Goal: Task Accomplishment & Management: Manage account settings

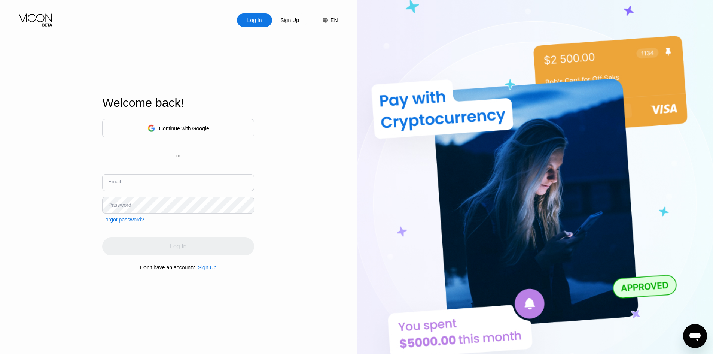
click at [157, 181] on input "text" at bounding box center [178, 182] width 152 height 17
click at [192, 186] on input "text" at bounding box center [178, 182] width 152 height 17
paste input "[EMAIL_ADDRESS][DOMAIN_NAME]"
type input "[EMAIL_ADDRESS][DOMAIN_NAME]"
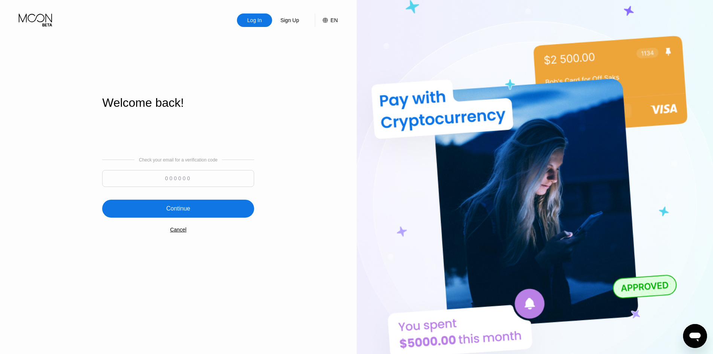
paste input "113771"
type input "113771"
click at [209, 209] on div "Continue" at bounding box center [178, 209] width 152 height 18
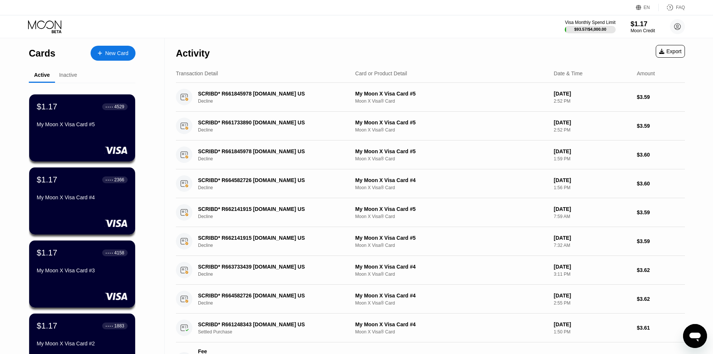
click at [11, 37] on div "Visa Monthly Spend Limit $93.57 / $4,000.00 $1.17 Moon Credit [EMAIL_ADDRESS][D…" at bounding box center [356, 26] width 713 height 22
